Goal: Task Accomplishment & Management: Check status

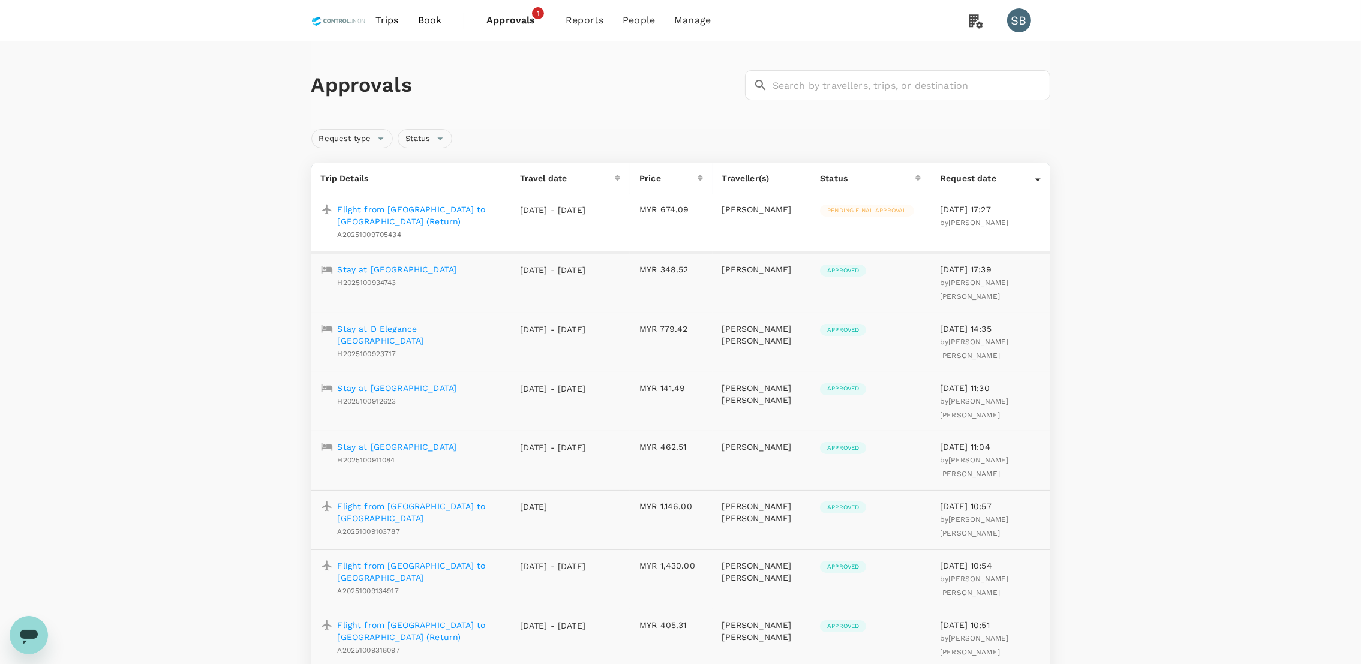
click at [510, 13] on span "Approvals" at bounding box center [516, 20] width 60 height 14
click at [531, 20] on span "Approvals" at bounding box center [516, 20] width 60 height 14
click at [521, 15] on span "Approvals" at bounding box center [516, 20] width 60 height 14
click at [526, 3] on link "Approvals 1" at bounding box center [516, 20] width 79 height 41
click at [515, 14] on span "Approvals" at bounding box center [516, 20] width 60 height 14
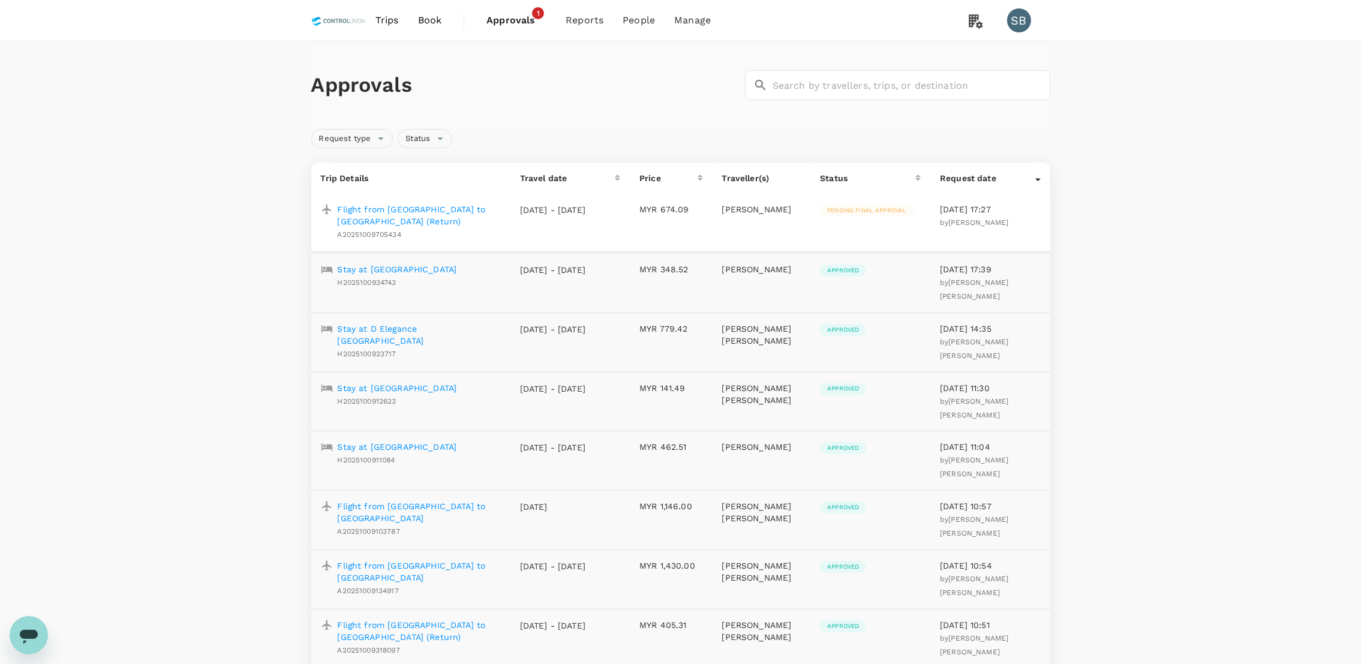
click at [508, 19] on span "Approvals" at bounding box center [516, 20] width 60 height 14
click at [527, 26] on span "Approvals" at bounding box center [516, 20] width 60 height 14
click at [517, 17] on span "Approvals" at bounding box center [516, 20] width 60 height 14
